Goal: Check status: Check status

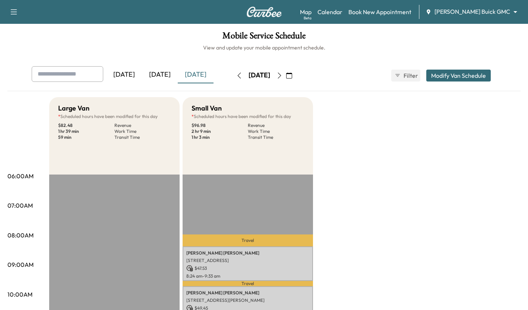
scroll to position [220, 0]
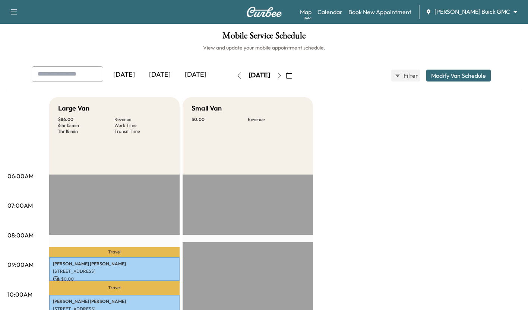
click at [159, 70] on div "[DATE]" at bounding box center [160, 74] width 36 height 17
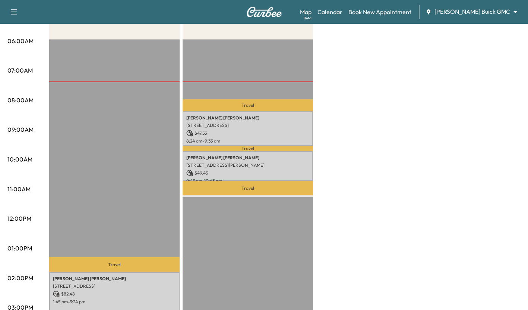
scroll to position [136, 0]
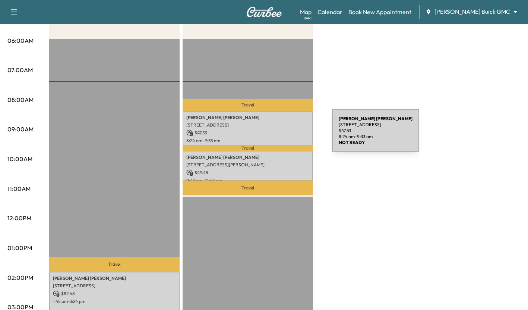
click at [276, 135] on p "$ 47.53" at bounding box center [247, 133] width 123 height 7
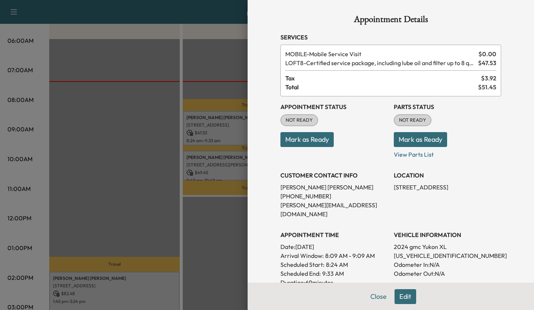
click at [138, 136] on div at bounding box center [267, 155] width 534 height 310
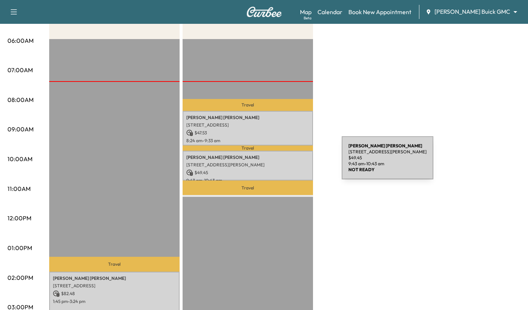
click at [286, 162] on p "[STREET_ADDRESS][PERSON_NAME]" at bounding box center [247, 165] width 123 height 6
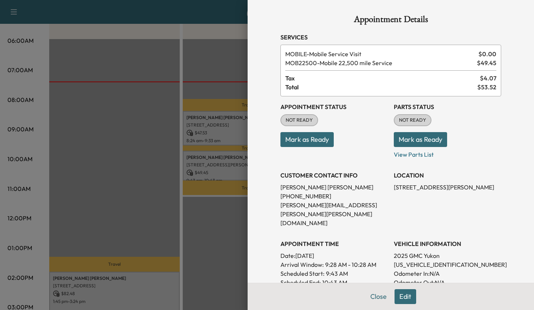
click at [155, 156] on div at bounding box center [267, 155] width 534 height 310
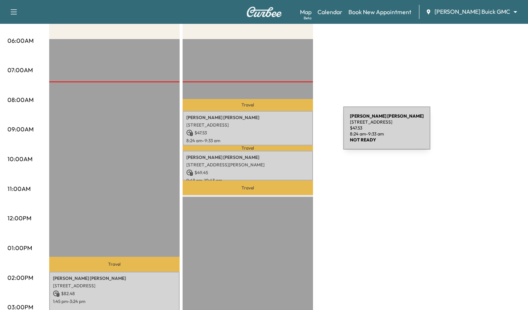
click at [287, 133] on p "$ 47.53" at bounding box center [247, 133] width 123 height 7
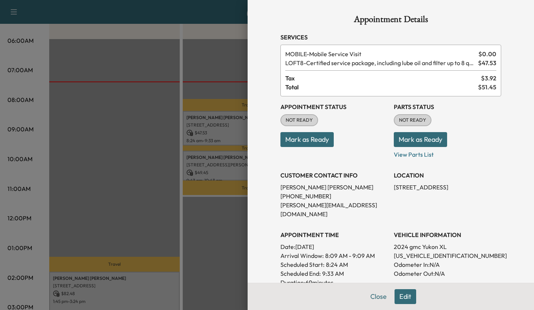
click at [151, 130] on div at bounding box center [267, 155] width 534 height 310
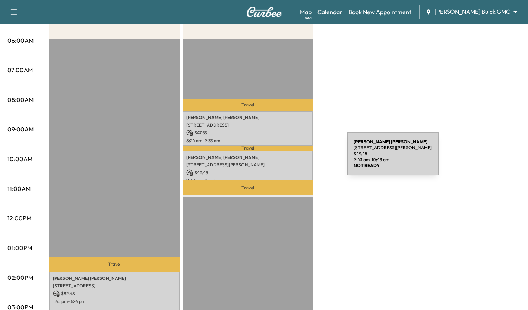
click at [291, 158] on p "Amy Smith" at bounding box center [247, 158] width 123 height 6
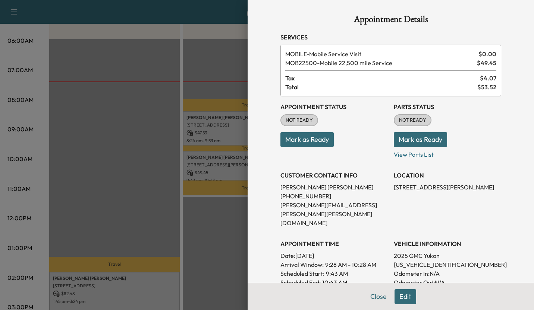
click at [186, 209] on div at bounding box center [267, 155] width 534 height 310
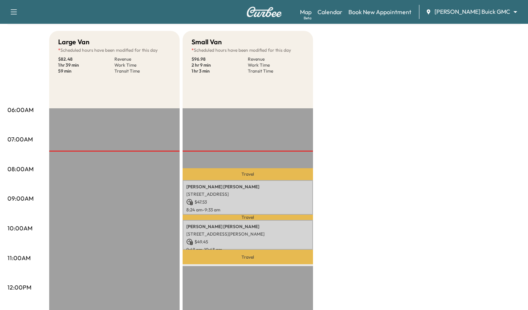
scroll to position [67, 0]
